Goal: Information Seeking & Learning: Learn about a topic

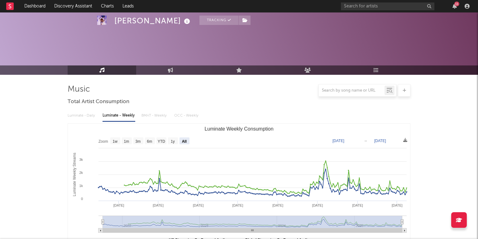
select select "All"
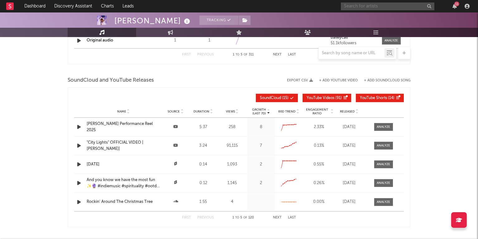
click at [375, 5] on input "text" at bounding box center [388, 6] width 94 height 8
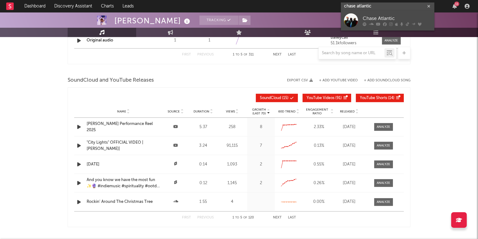
type input "chase Atlantic"
drag, startPoint x: 372, startPoint y: 17, endPoint x: 350, endPoint y: 21, distance: 22.4
click at [350, 21] on div at bounding box center [351, 20] width 14 height 14
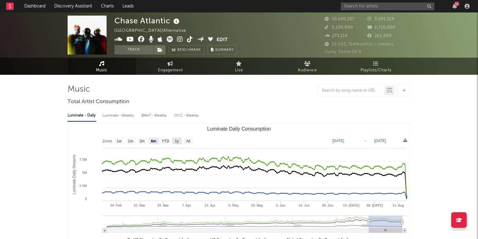
click at [175, 142] on text "1y" at bounding box center [177, 141] width 4 height 4
select select "1y"
type input "[DATE]"
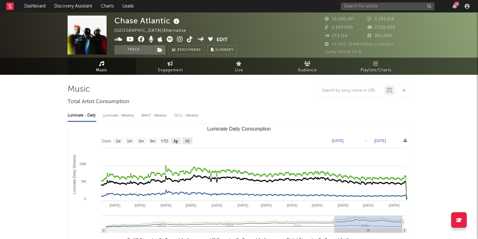
click at [186, 142] on text "All" at bounding box center [187, 141] width 4 height 4
select select "All"
type input "[DATE]"
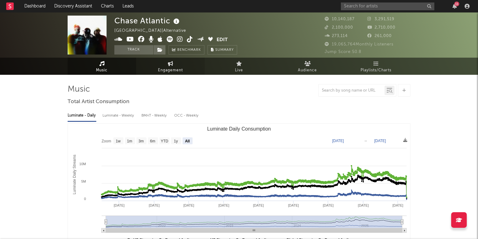
click at [166, 68] on span "Engagement" at bounding box center [170, 70] width 25 height 7
select select "1w"
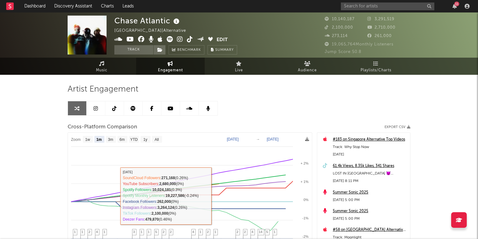
click at [122, 138] on text "6m" at bounding box center [122, 140] width 5 height 4
select select "6m"
type input "[DATE]"
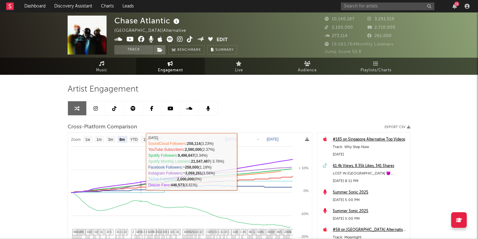
click at [134, 133] on rect at bounding box center [190, 214] width 244 height 163
click at [134, 135] on rect at bounding box center [190, 214] width 244 height 163
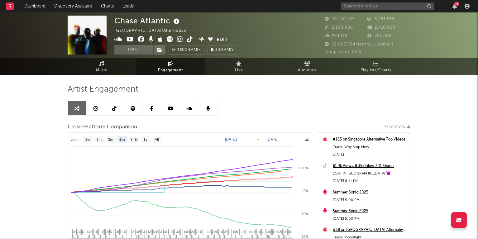
click at [134, 137] on g "YTD" at bounding box center [134, 139] width 10 height 7
select select "YTD"
type input "[DATE]"
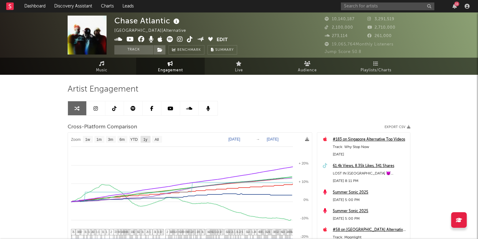
click at [149, 140] on rect at bounding box center [146, 139] width 10 height 7
select select "1y"
type input "[DATE]"
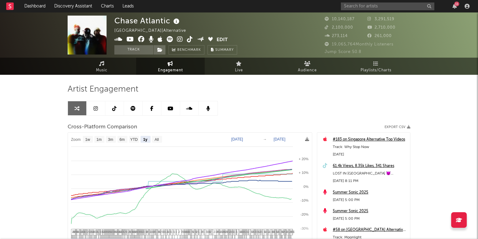
select select "1y"
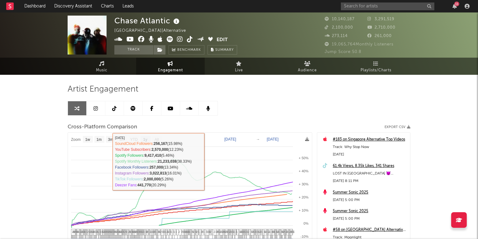
click at [249, 107] on div "Artist Engagement Cross-Platform Comparison Export CSV Zoom 1w 1m 3m 6m YTD 1y …" at bounding box center [239, 190] width 343 height 212
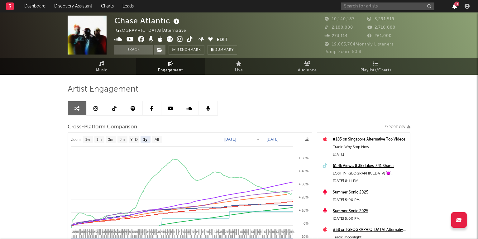
click at [455, 7] on icon "button" at bounding box center [455, 6] width 4 height 5
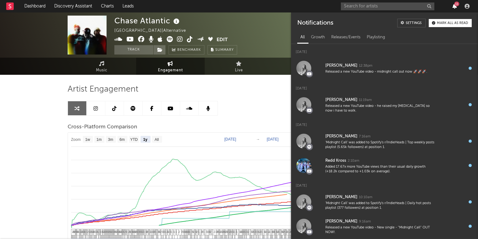
click at [455, 7] on icon "button" at bounding box center [455, 6] width 4 height 5
